Goal: Information Seeking & Learning: Learn about a topic

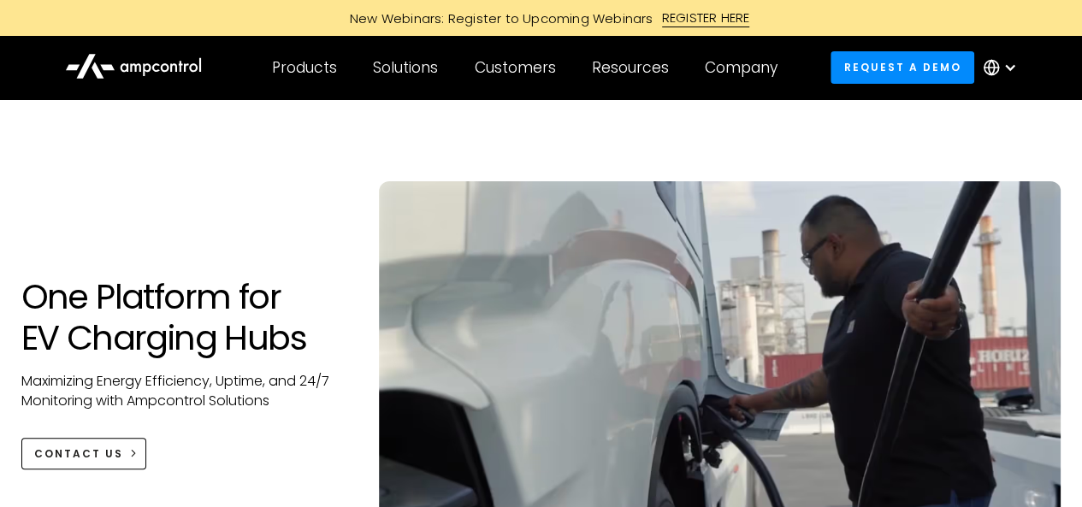
click at [306, 212] on div "One Platform for EV Charging Hubs Maximizing Energy Efficiency, Uptime, and 24/…" at bounding box center [541, 389] width 1074 height 417
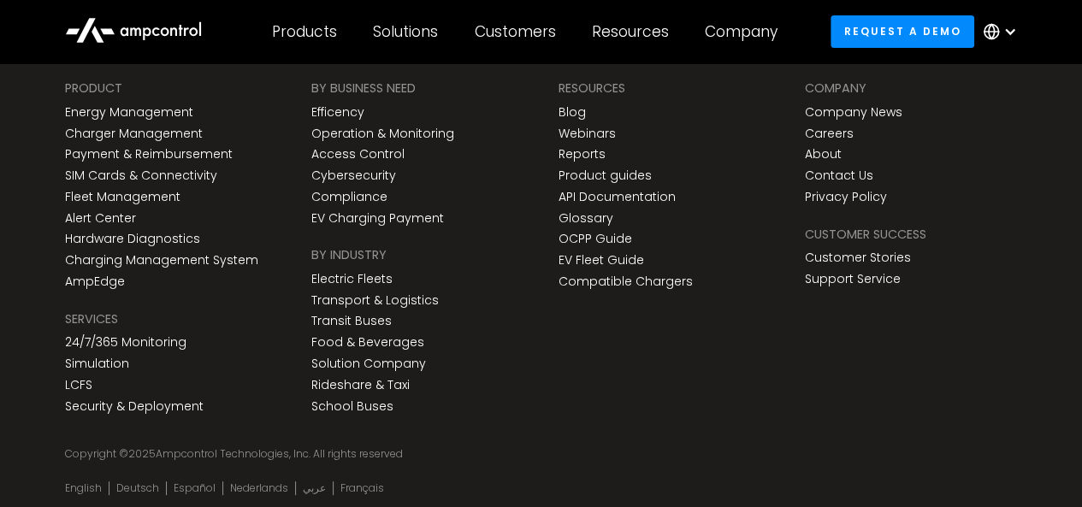
scroll to position [526, 0]
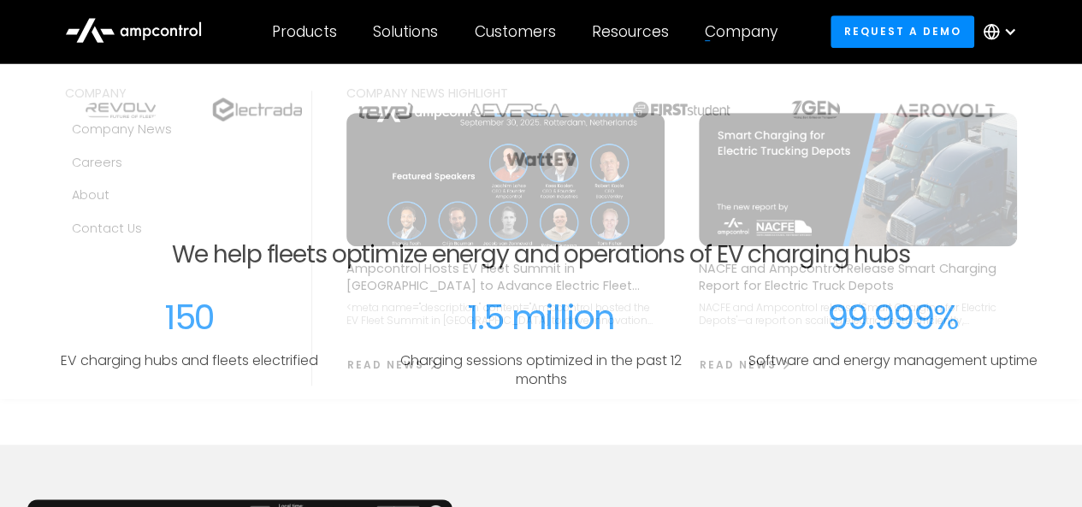
click at [755, 32] on div "Company" at bounding box center [741, 31] width 73 height 19
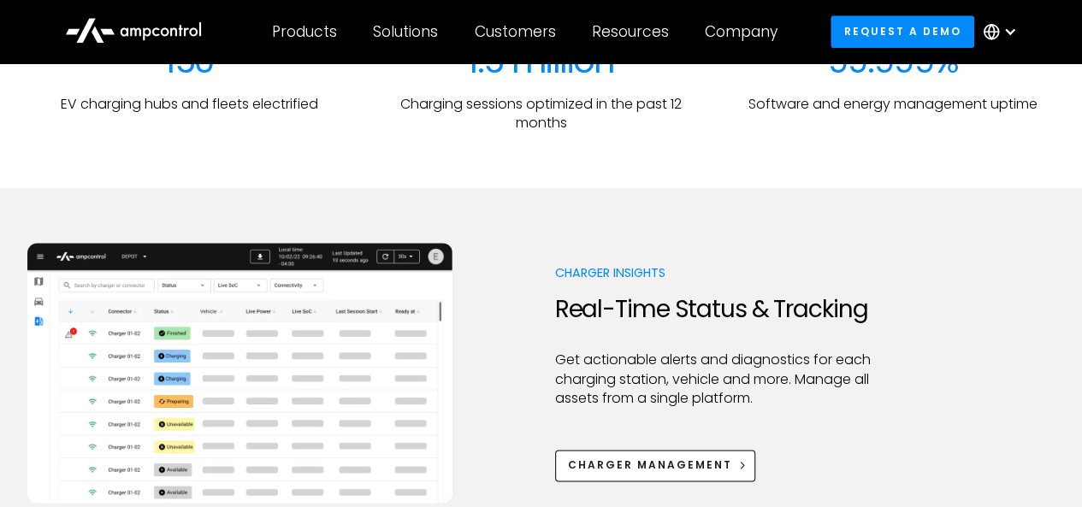
scroll to position [868, 0]
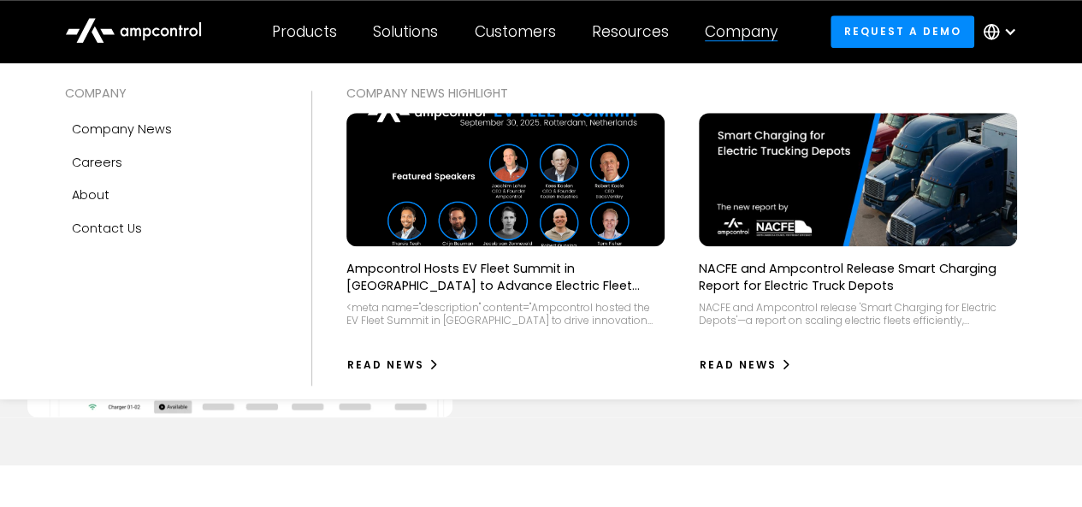
click at [754, 39] on div "Company" at bounding box center [741, 31] width 73 height 19
click at [108, 191] on div "About" at bounding box center [91, 195] width 38 height 19
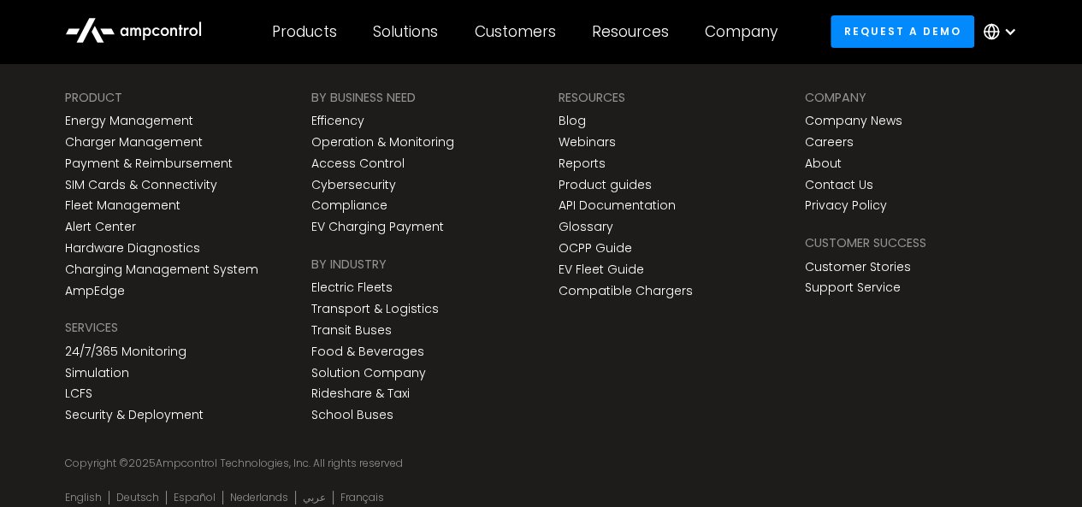
scroll to position [6397, 0]
